Goal: Information Seeking & Learning: Find specific page/section

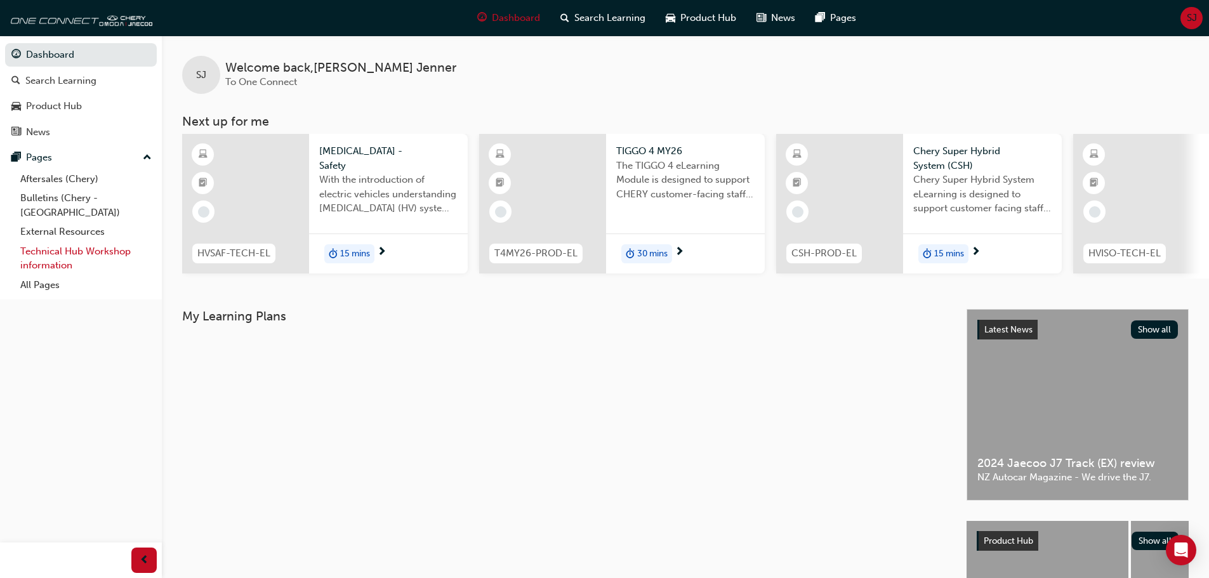
click at [77, 242] on link "Technical Hub Workshop information" at bounding box center [86, 259] width 142 height 34
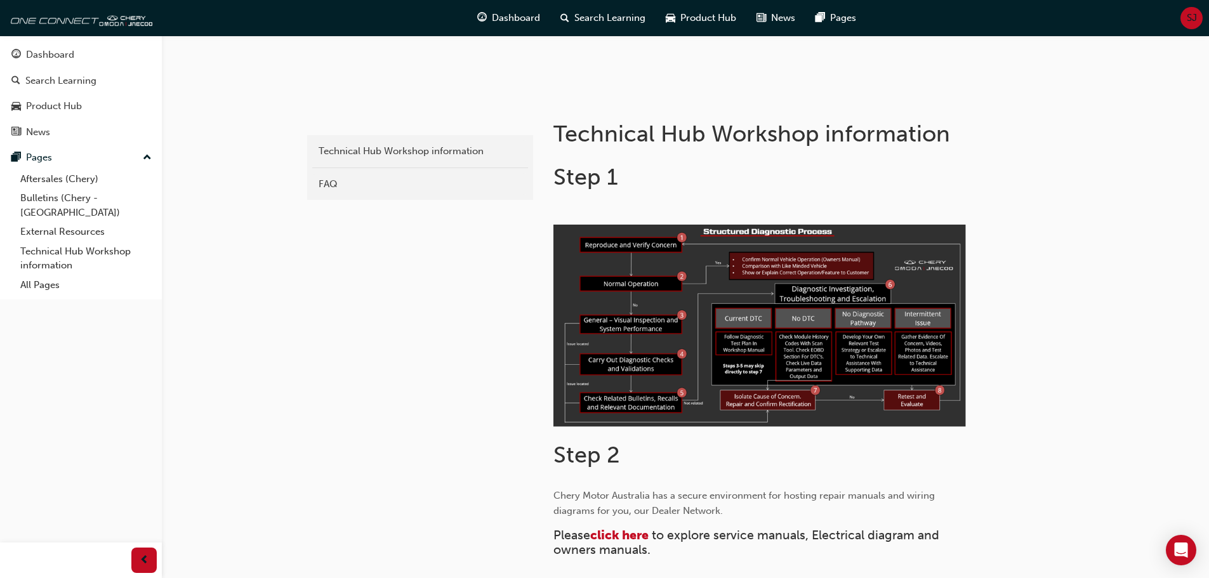
scroll to position [131, 0]
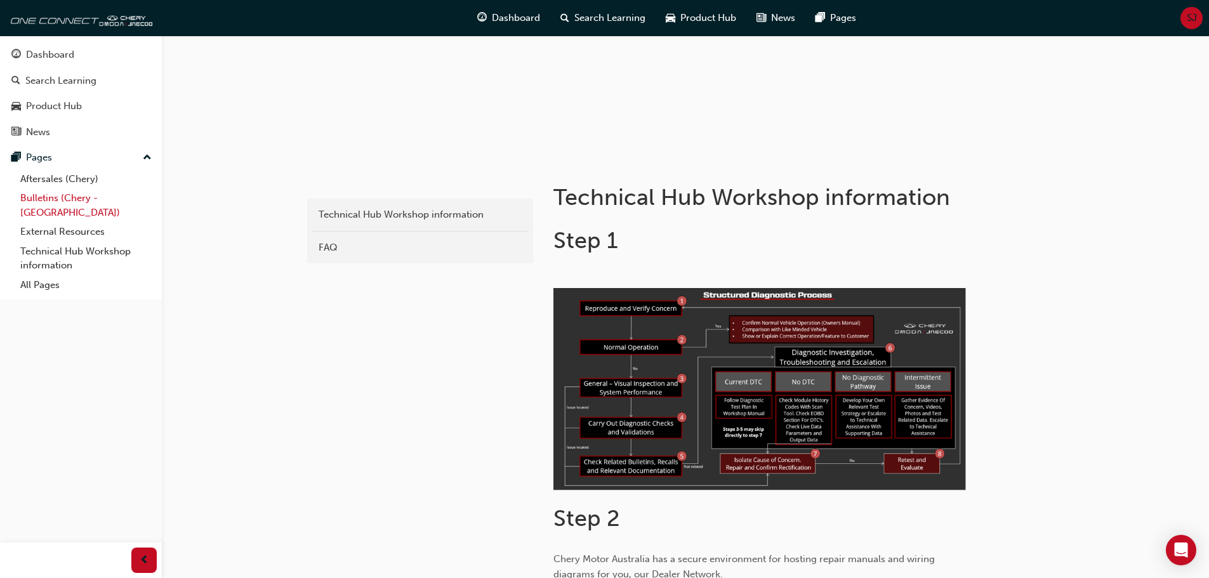
click at [78, 192] on link "Bulletins (Chery - [GEOGRAPHIC_DATA])" at bounding box center [86, 206] width 142 height 34
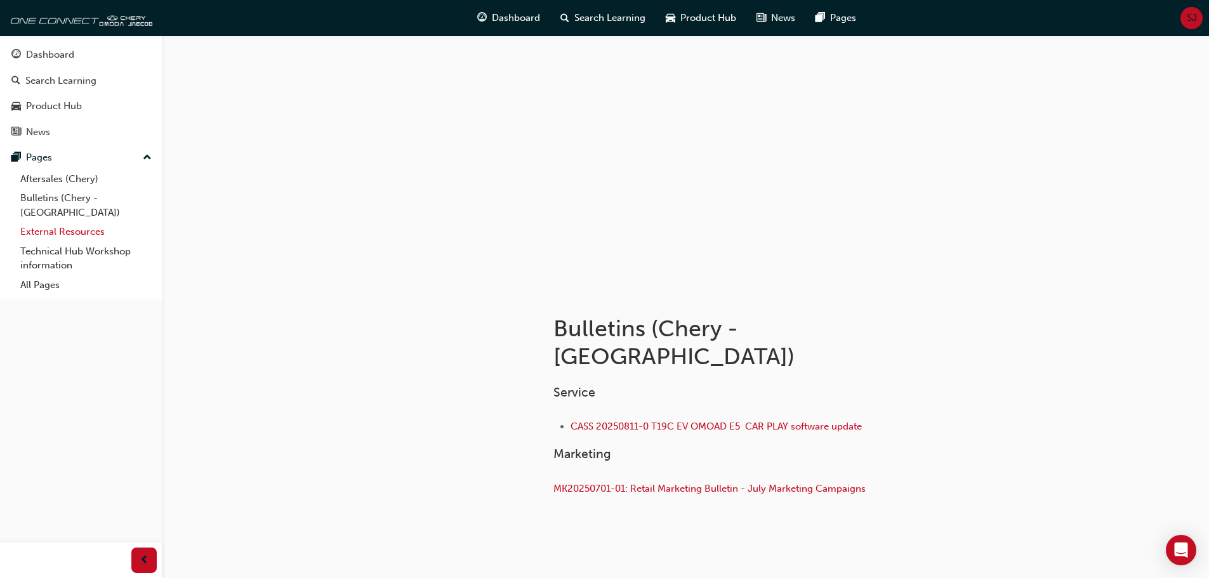
click at [91, 222] on link "External Resources" at bounding box center [86, 232] width 142 height 20
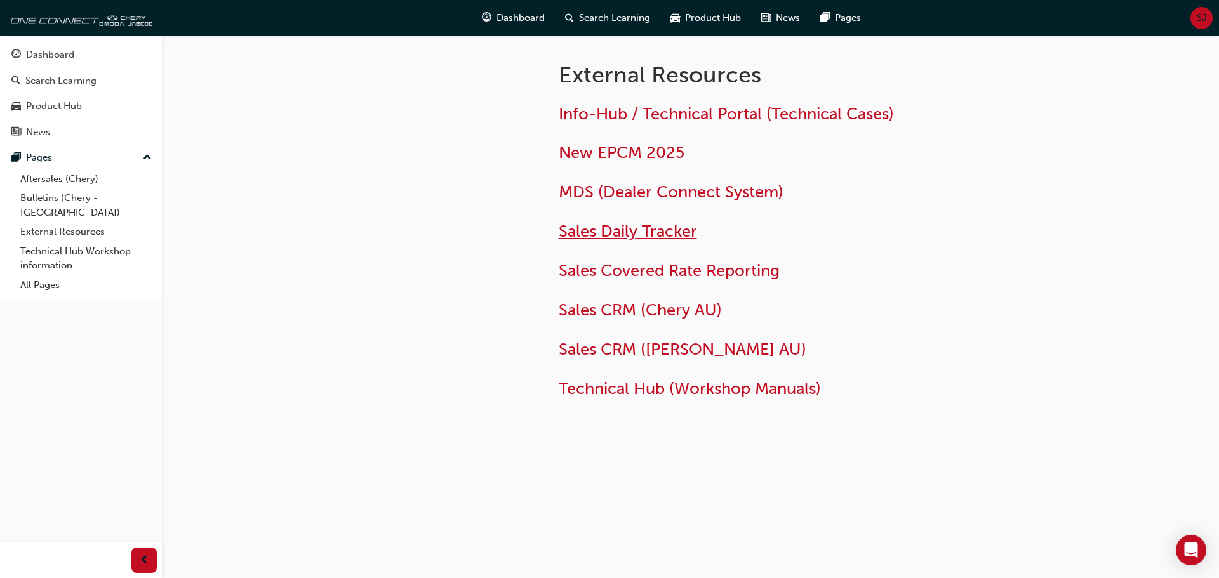
click at [671, 230] on span "Sales Daily Tracker" at bounding box center [628, 232] width 138 height 20
click at [721, 386] on span "Technical Hub (Workshop Manuals)" at bounding box center [690, 389] width 262 height 20
click at [86, 242] on link "Technical Hub Workshop information" at bounding box center [86, 259] width 142 height 34
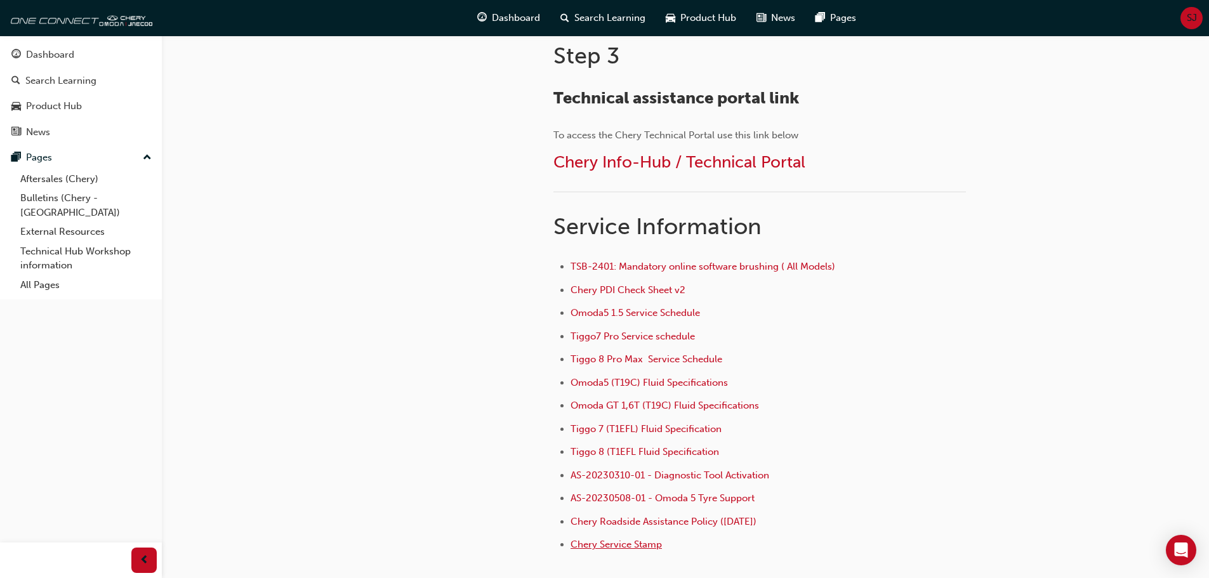
scroll to position [830, 0]
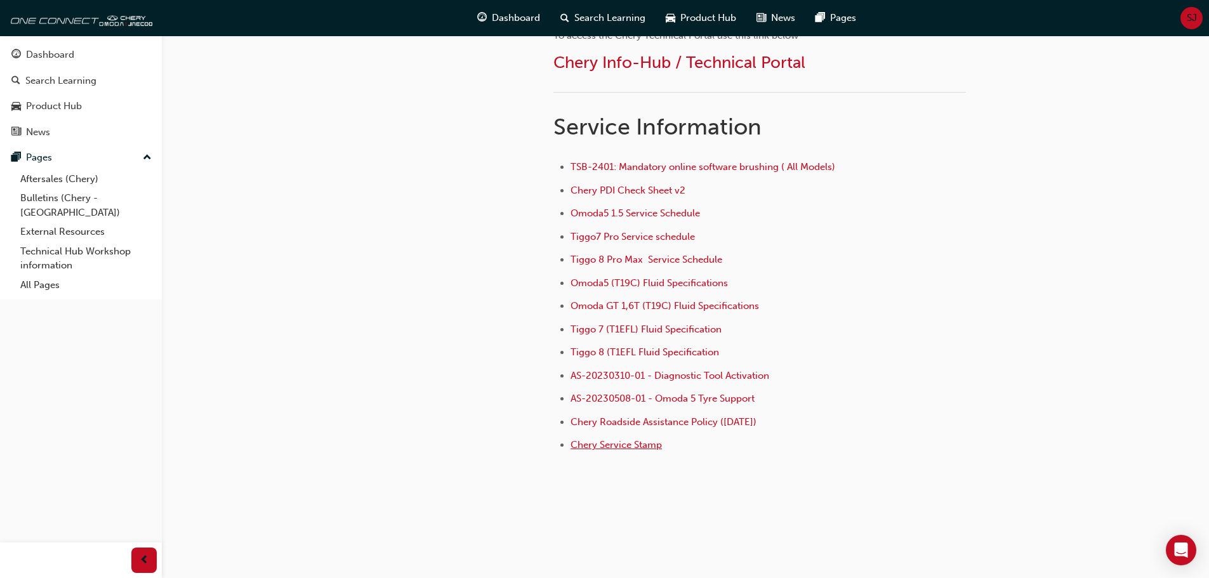
click at [631, 444] on span "Chery Service Stamp" at bounding box center [616, 444] width 91 height 11
